Goal: Obtain resource: Download file/media

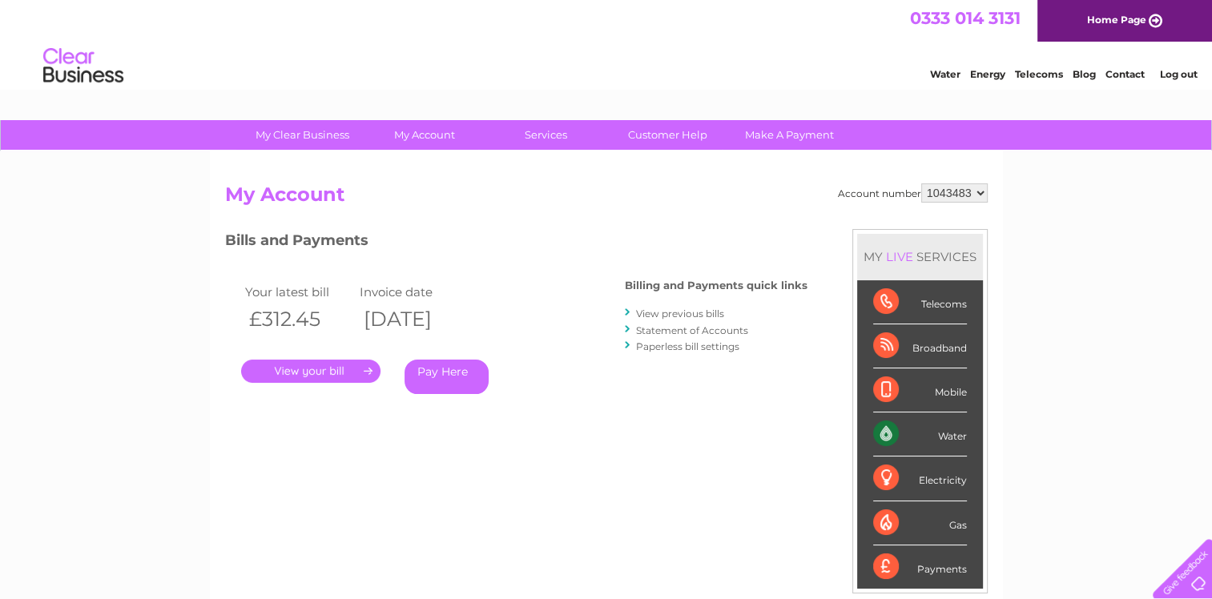
click at [341, 370] on link "." at bounding box center [310, 371] width 139 height 23
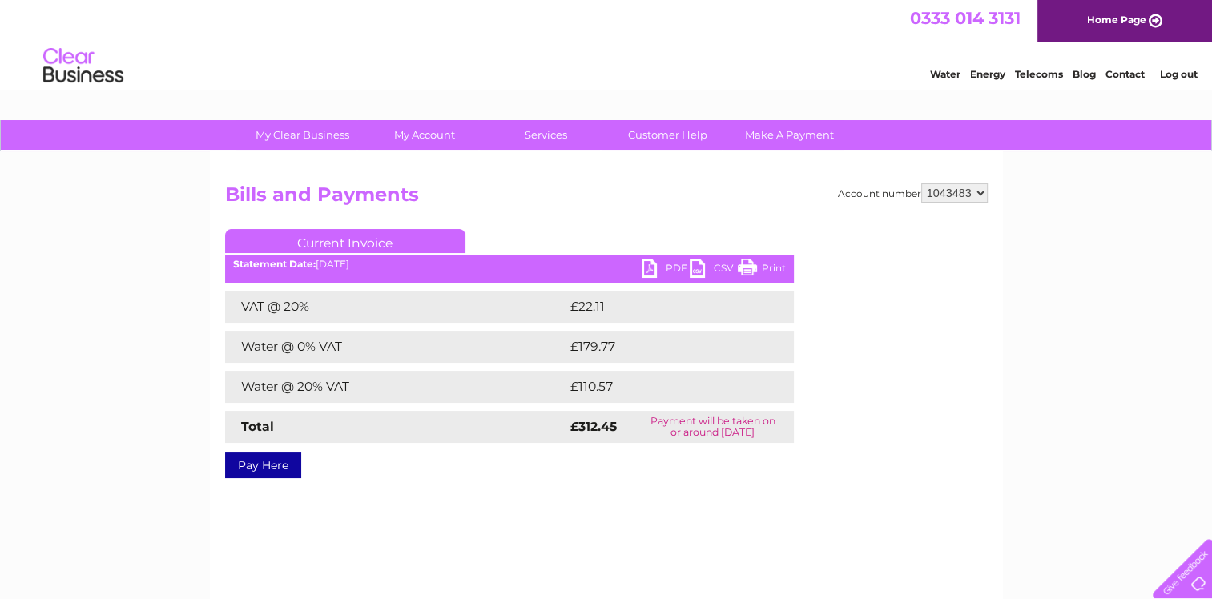
click at [667, 264] on link "PDF" at bounding box center [666, 270] width 48 height 23
click at [665, 263] on link "PDF" at bounding box center [666, 270] width 48 height 23
click at [651, 264] on link "PDF" at bounding box center [666, 270] width 48 height 23
